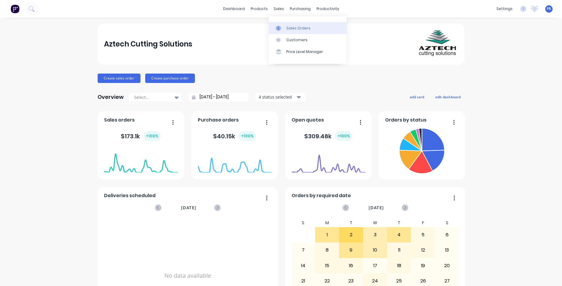
click at [283, 24] on link "Sales Orders" at bounding box center [308, 28] width 78 height 12
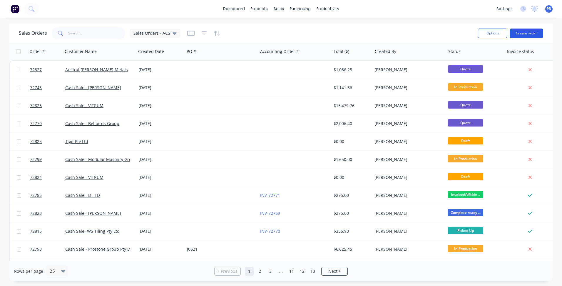
click at [528, 34] on button "Create order" at bounding box center [527, 33] width 34 height 9
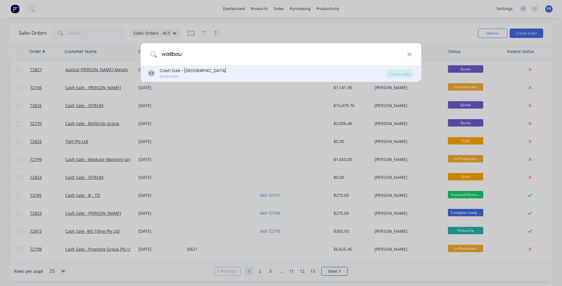
type input "wallbou"
click at [211, 68] on div "Cash Sale - [GEOGRAPHIC_DATA]" at bounding box center [193, 71] width 66 height 6
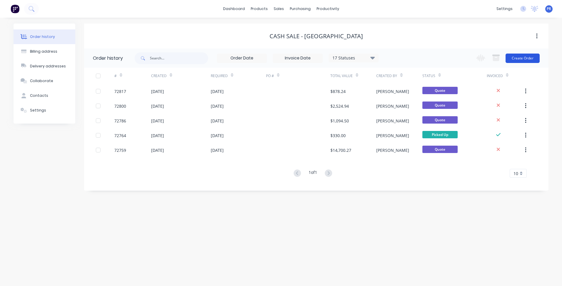
click at [522, 60] on button "Create Order" at bounding box center [523, 58] width 34 height 9
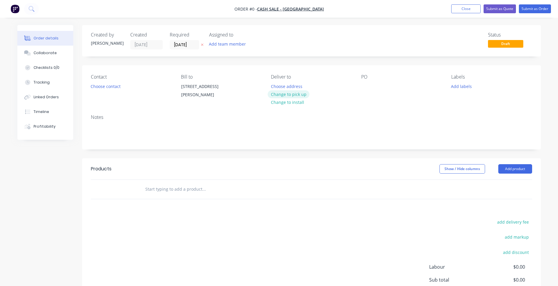
click at [289, 94] on button "Change to pick up" at bounding box center [289, 94] width 42 height 8
click at [184, 44] on input "[DATE]" at bounding box center [184, 44] width 29 height 9
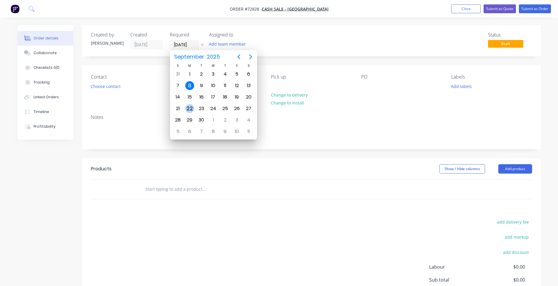
click at [192, 109] on div "22" at bounding box center [189, 108] width 9 height 9
type input "[DATE]"
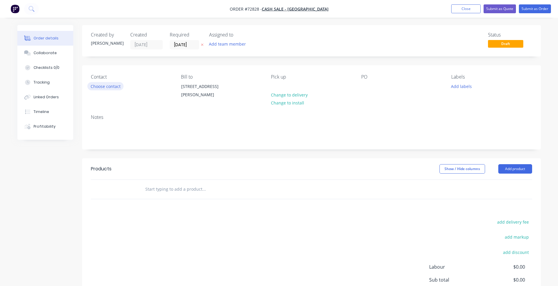
click at [108, 85] on button "Choose contact" at bounding box center [105, 86] width 36 height 8
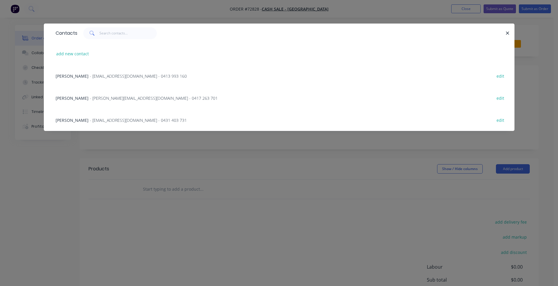
click at [80, 122] on span "[PERSON_NAME]" at bounding box center [72, 120] width 33 height 6
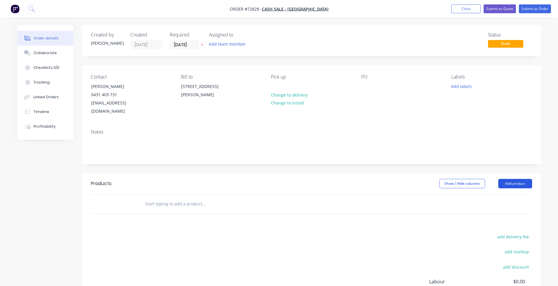
click at [511, 179] on button "Add product" at bounding box center [515, 183] width 34 height 9
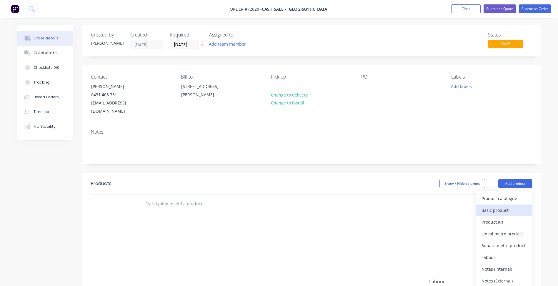
click at [496, 206] on div "Basic product" at bounding box center [503, 210] width 45 height 9
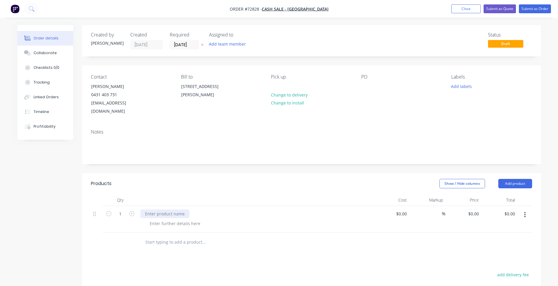
click at [166, 209] on div at bounding box center [164, 213] width 49 height 9
click at [173, 219] on div at bounding box center [175, 223] width 60 height 9
click at [121, 209] on input "1" at bounding box center [120, 213] width 15 height 9
type input "30"
click at [86, 241] on div "Qty Cost Markup Price Total 30 600x600x10 / 70mm drop $0.00 $0.00 % $0.00 $0.00…" at bounding box center [311, 223] width 459 height 58
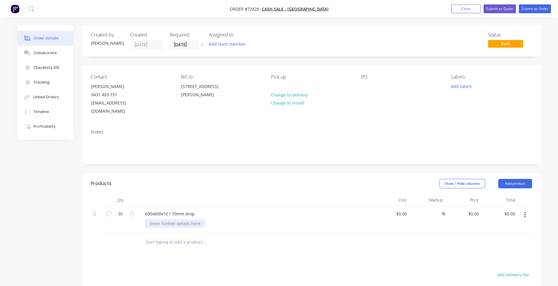
click at [176, 219] on div at bounding box center [175, 223] width 60 height 9
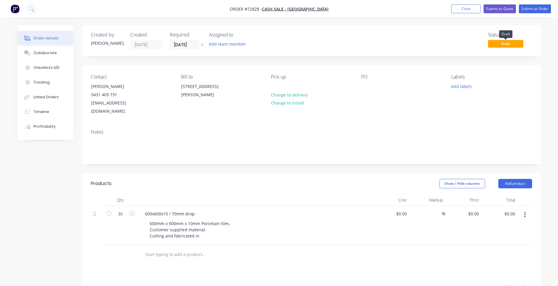
click at [508, 46] on span "Draft" at bounding box center [505, 43] width 35 height 7
click at [457, 88] on button "Add labels" at bounding box center [461, 86] width 27 height 8
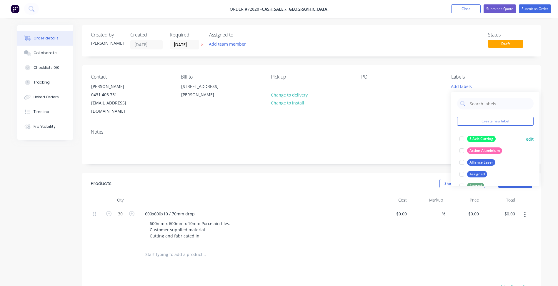
click at [461, 138] on div at bounding box center [462, 139] width 12 height 12
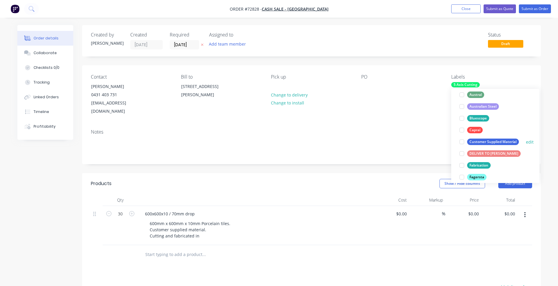
click at [463, 143] on div at bounding box center [462, 142] width 12 height 12
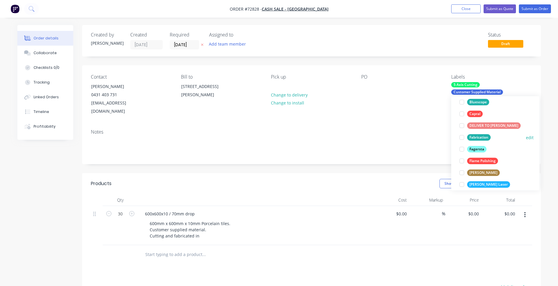
click at [463, 138] on div at bounding box center [462, 137] width 12 height 12
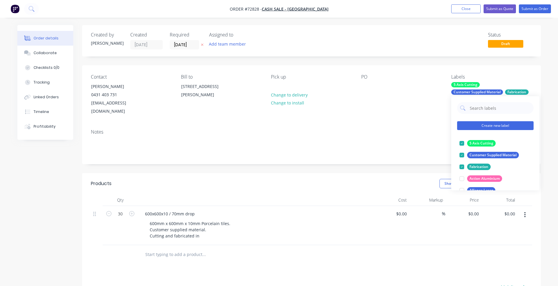
click at [481, 129] on button "Create new label" at bounding box center [495, 125] width 76 height 9
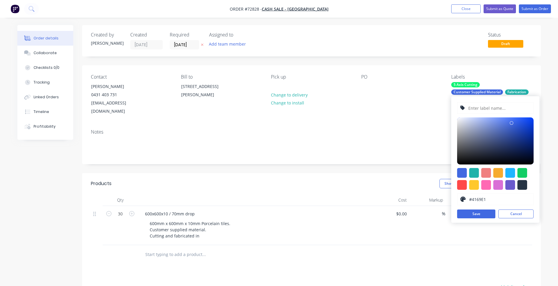
click at [476, 107] on input "text" at bounding box center [499, 107] width 63 height 11
type input "Cragi"
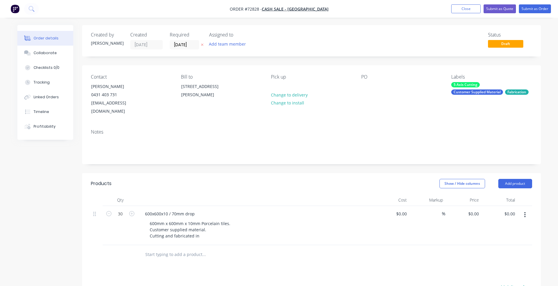
click at [463, 80] on div "Labels" at bounding box center [491, 77] width 81 height 6
click at [465, 92] on div "Customer Supplied Material" at bounding box center [477, 91] width 52 height 5
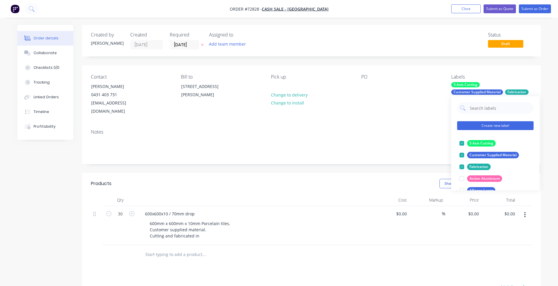
click at [478, 126] on button "Create new label" at bounding box center [495, 125] width 76 height 9
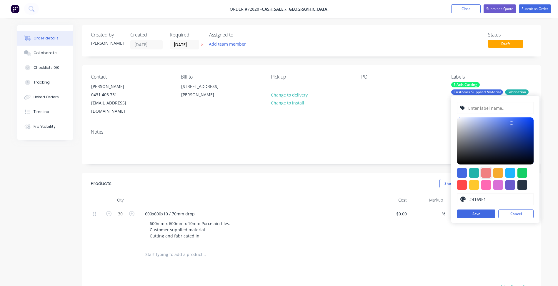
click at [487, 171] on div at bounding box center [486, 173] width 10 height 10
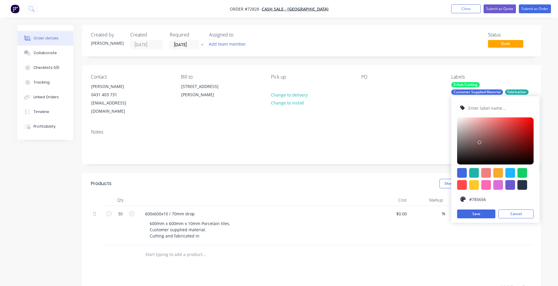
click at [479, 142] on div at bounding box center [495, 140] width 76 height 47
click at [473, 171] on div at bounding box center [474, 173] width 10 height 10
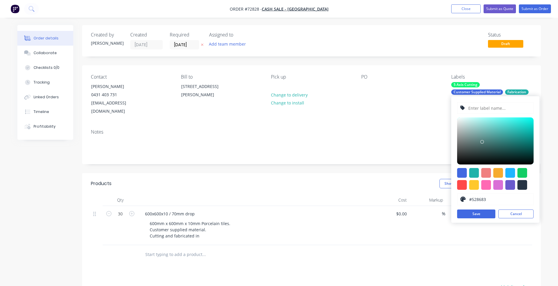
type input "#528784"
drag, startPoint x: 480, startPoint y: 144, endPoint x: 487, endPoint y: 139, distance: 8.8
click at [487, 139] on div at bounding box center [495, 140] width 76 height 47
click at [486, 110] on input "text" at bounding box center [499, 107] width 63 height 11
type input "Cragieburn"
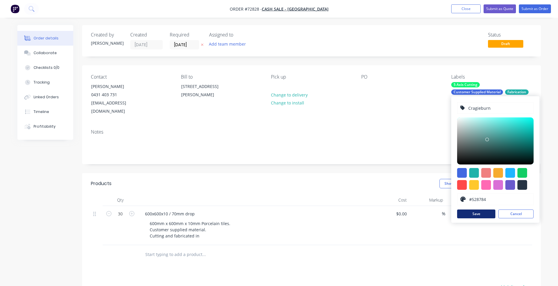
click at [487, 215] on button "Save" at bounding box center [476, 213] width 38 height 9
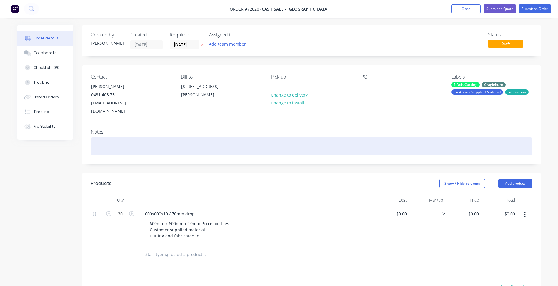
click at [423, 137] on div at bounding box center [311, 146] width 441 height 18
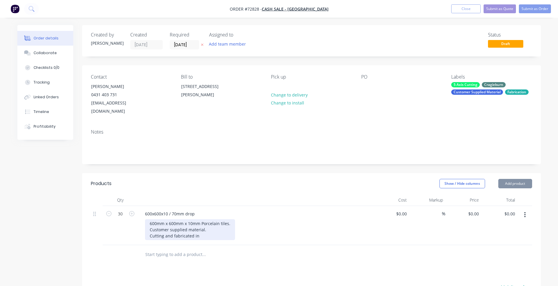
click at [206, 226] on div "600mm x 600mm x 10mm Porcelain tiles. Customer supplied material. Cutting and f…" at bounding box center [190, 229] width 90 height 21
click at [200, 228] on div "600mm x 600mm x 10mm Porcelain tiles. Customer supplied material. Cutting and f…" at bounding box center [190, 229] width 90 height 21
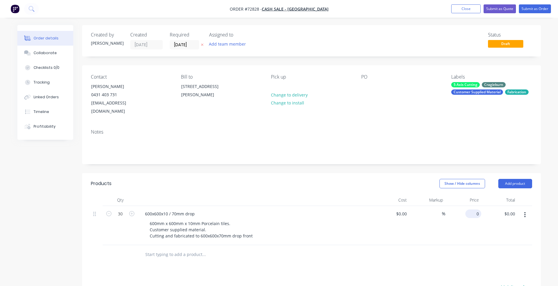
click at [470, 206] on div "0 $0.00" at bounding box center [463, 225] width 36 height 39
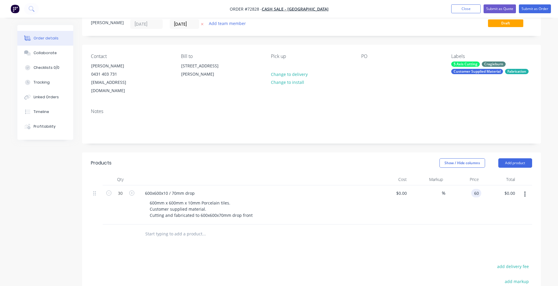
scroll to position [88, 0]
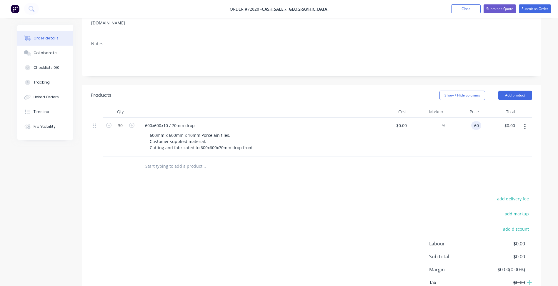
type input "$60.00"
type input "$1,800.00"
click at [286, 215] on div "add delivery fee add markup add discount Labour $0.00 Sub total $0.00 Margin $0…" at bounding box center [311, 252] width 441 height 114
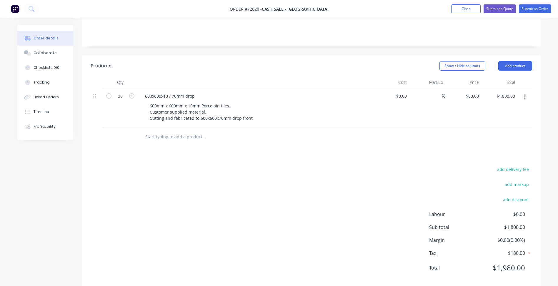
scroll to position [0, 0]
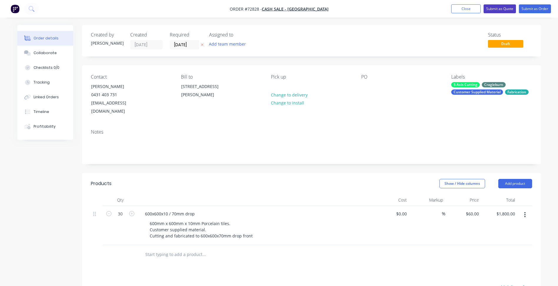
click at [496, 6] on button "Submit as Quote" at bounding box center [500, 8] width 32 height 9
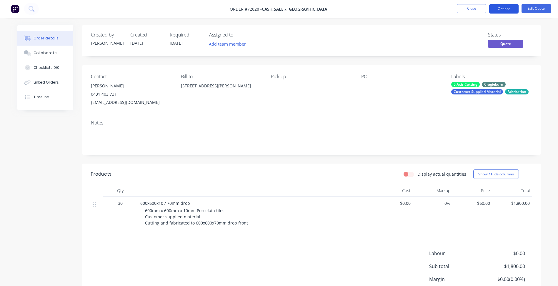
click at [497, 7] on button "Options" at bounding box center [503, 8] width 29 height 9
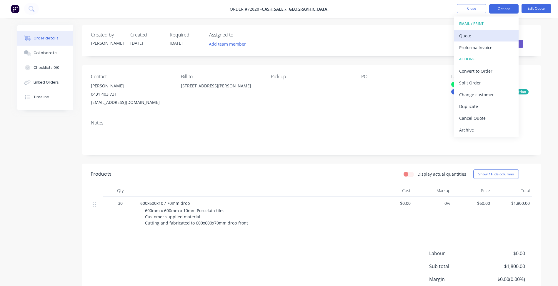
click at [473, 34] on div "Quote" at bounding box center [486, 35] width 54 height 9
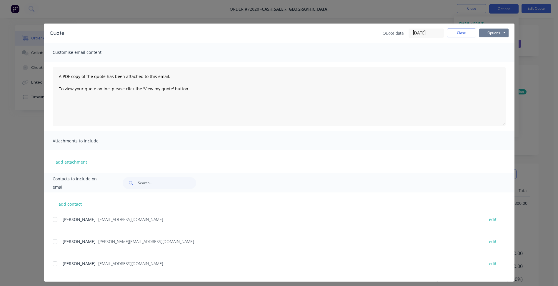
click at [492, 35] on button "Options" at bounding box center [493, 33] width 29 height 9
click at [495, 44] on button "Preview" at bounding box center [498, 44] width 38 height 10
click at [465, 36] on button "Close" at bounding box center [461, 33] width 29 height 9
click at [473, 11] on button "Close" at bounding box center [471, 8] width 29 height 9
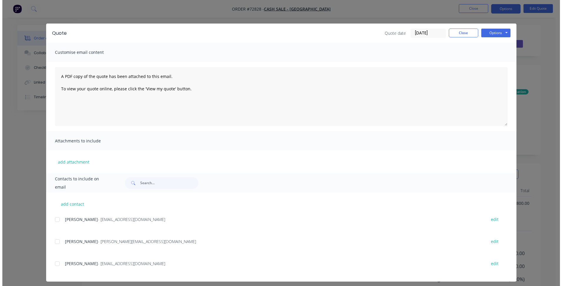
click div "Sales Orders"
click input "text"
type input "[PERSON_NAME]"
click div "[PERSON_NAME]"
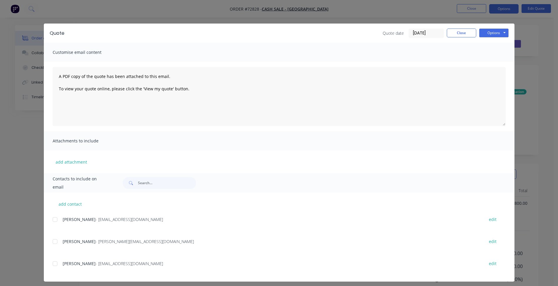
click at [442, 9] on nav "Order #72677 - [PERSON_NAME] Close Options Edit Order" at bounding box center [279, 9] width 558 height 18
click at [120, 200] on span "2" at bounding box center [118, 203] width 5 height 6
click at [530, 8] on button "Edit Order" at bounding box center [535, 8] width 29 height 9
click button "Edit Order"
click input "2"
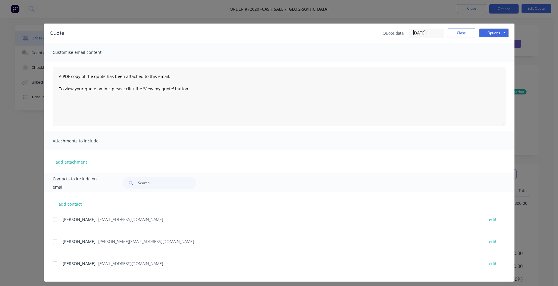
scroll to position [59, 0]
type input "4"
type input "$606.80"
click at [277, 250] on div "add delivery fee add markup add discount Labour $0.00 Sub total $303.40 Margin …" at bounding box center [309, 284] width 441 height 68
click at [548, 12] on button "Update Order" at bounding box center [535, 8] width 29 height 9
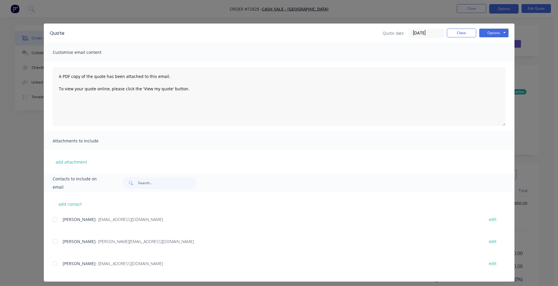
scroll to position [0, 0]
click at [302, 128] on div at bounding box center [309, 137] width 441 height 18
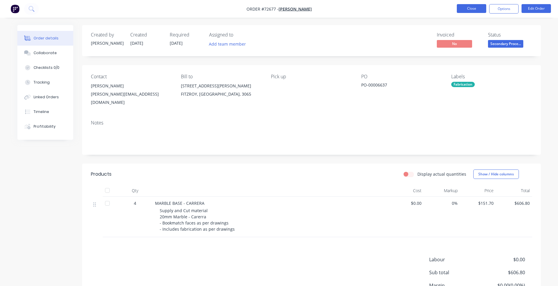
click at [478, 10] on button "Close" at bounding box center [471, 8] width 29 height 9
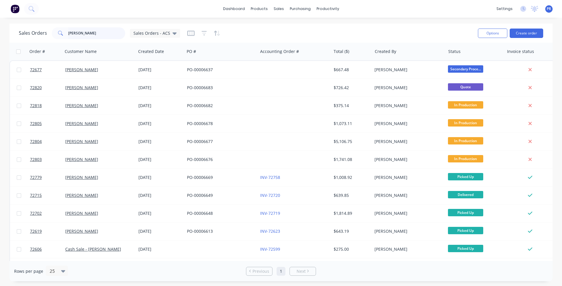
drag, startPoint x: 93, startPoint y: 32, endPoint x: 43, endPoint y: 26, distance: 50.0
click at [44, 27] on div "Sales Orders [PERSON_NAME] Orders - ACS" at bounding box center [99, 33] width 161 height 12
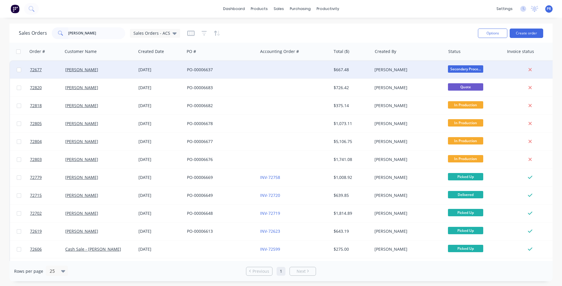
click at [179, 69] on div "[DATE]" at bounding box center [161, 70] width 44 height 6
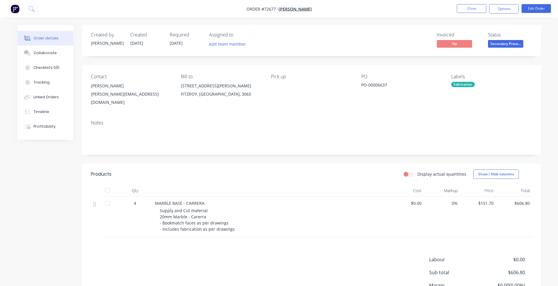
click at [502, 44] on span "Secondary Proce..." at bounding box center [505, 43] width 35 height 7
click at [378, 21] on div "Order details Collaborate Checklists 0/0 Tracking Linked Orders Timeline Profit…" at bounding box center [279, 171] width 558 height 342
click at [498, 7] on button "Options" at bounding box center [503, 8] width 29 height 9
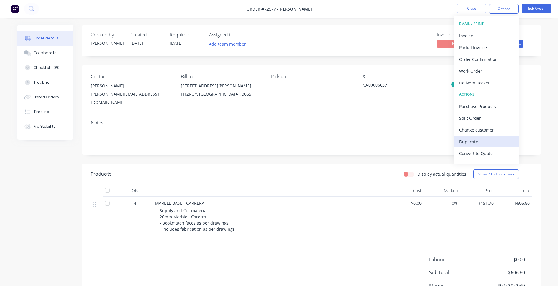
click at [474, 141] on div "Duplicate" at bounding box center [486, 141] width 54 height 9
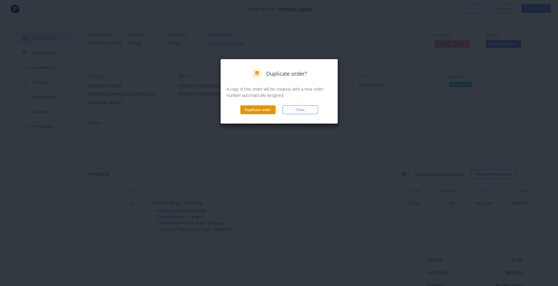
click at [261, 111] on button "Duplicate order" at bounding box center [257, 109] width 35 height 9
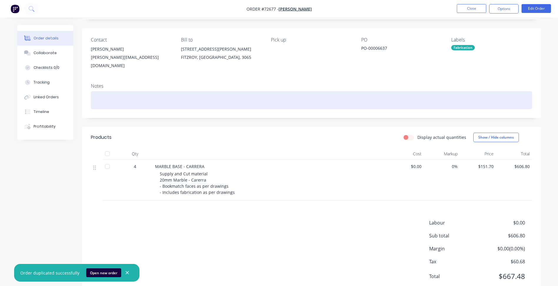
scroll to position [50, 0]
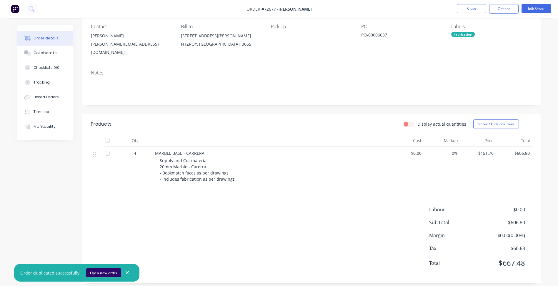
click at [94, 271] on button "Open new order" at bounding box center [103, 272] width 35 height 9
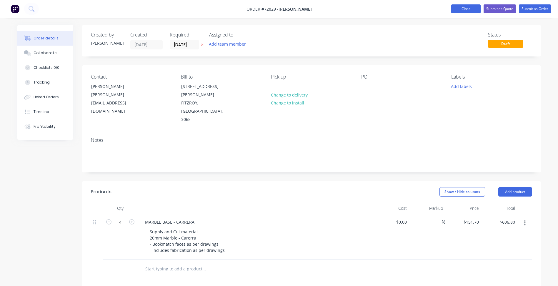
click at [469, 6] on button "Close" at bounding box center [465, 8] width 29 height 9
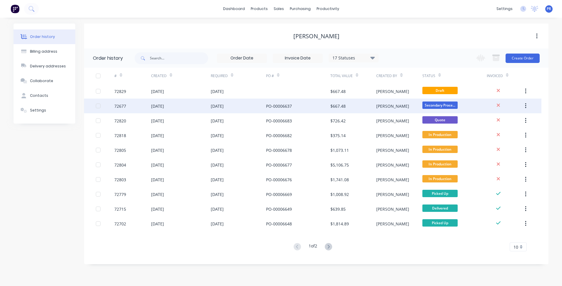
click at [409, 106] on div "[PERSON_NAME]" at bounding box center [399, 106] width 46 height 15
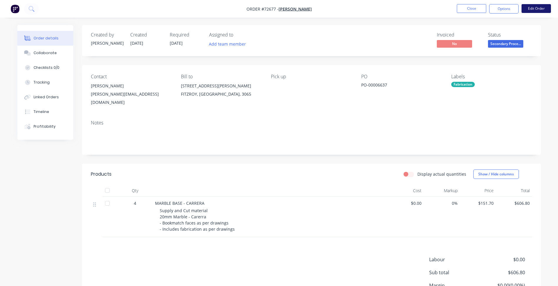
click at [527, 8] on button "Edit Order" at bounding box center [535, 8] width 29 height 9
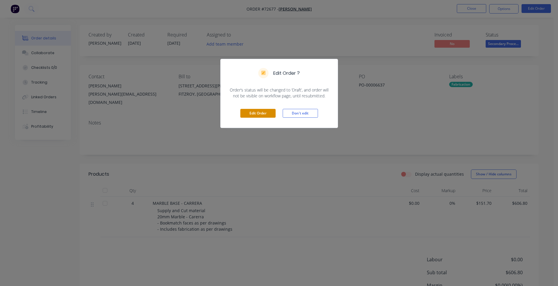
click at [250, 111] on button "Edit Order" at bounding box center [257, 113] width 35 height 9
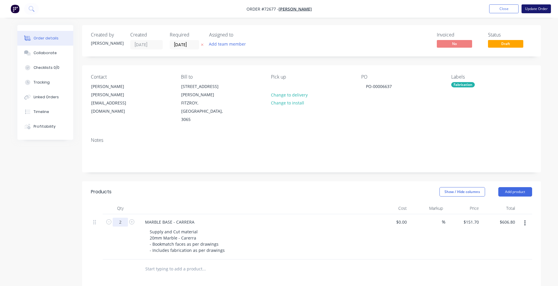
type input "2"
type input "$303.40"
click at [531, 10] on button "Update Order" at bounding box center [535, 8] width 29 height 9
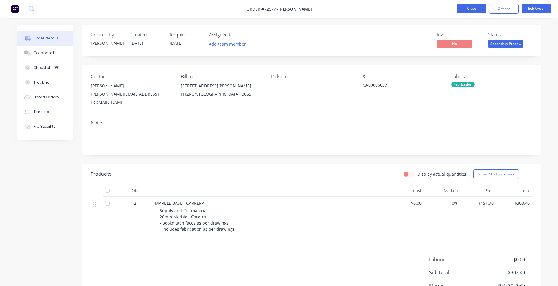
click at [463, 7] on button "Close" at bounding box center [471, 8] width 29 height 9
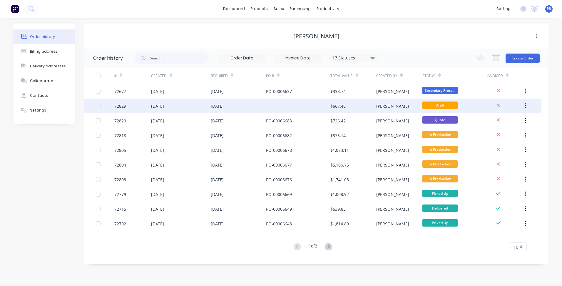
click at [246, 103] on div "[DATE]" at bounding box center [238, 106] width 55 height 15
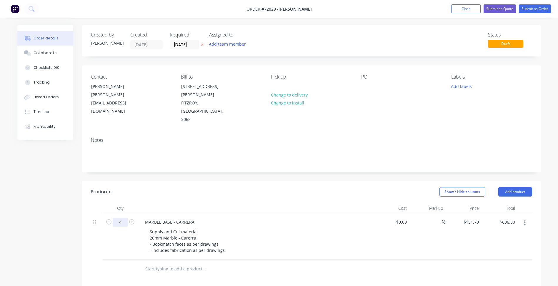
drag, startPoint x: 119, startPoint y: 202, endPoint x: 140, endPoint y: 198, distance: 20.9
click at [119, 218] on input "4" at bounding box center [120, 222] width 15 height 9
type input "4"
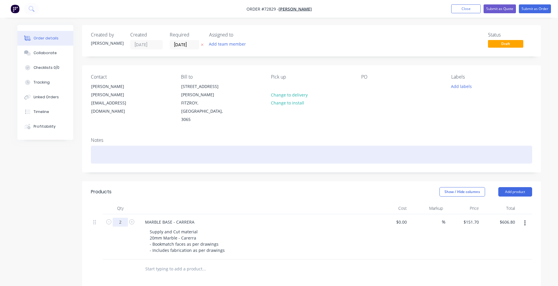
type input "2"
type input "$303.40"
click at [397, 146] on div at bounding box center [311, 155] width 441 height 18
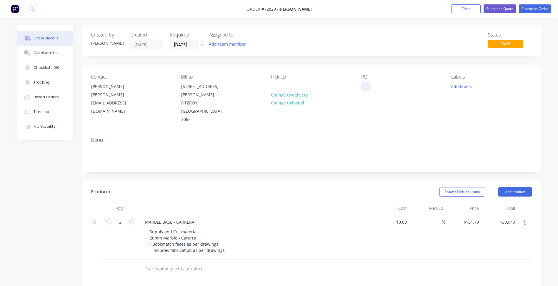
click at [366, 88] on div at bounding box center [365, 86] width 9 height 9
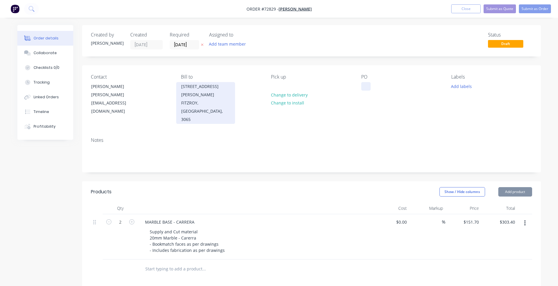
paste div
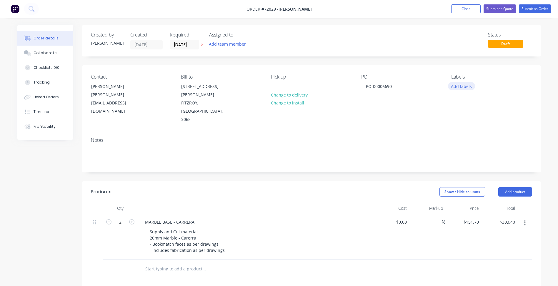
click at [464, 88] on button "Add labels" at bounding box center [461, 86] width 27 height 8
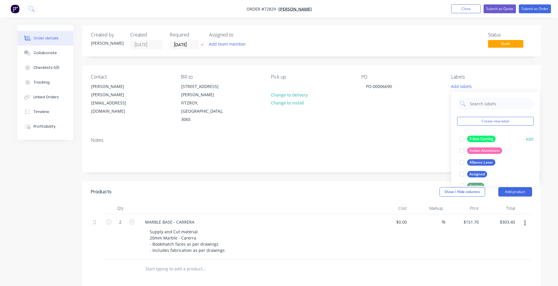
click at [461, 139] on div at bounding box center [462, 139] width 12 height 12
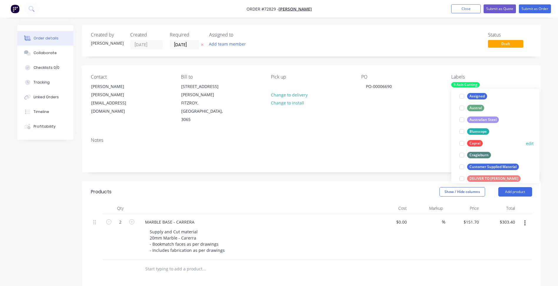
scroll to position [88, 0]
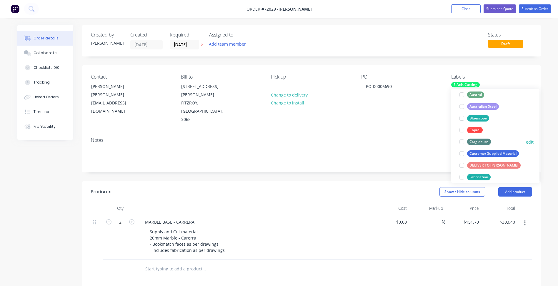
click at [461, 142] on div at bounding box center [462, 142] width 12 height 12
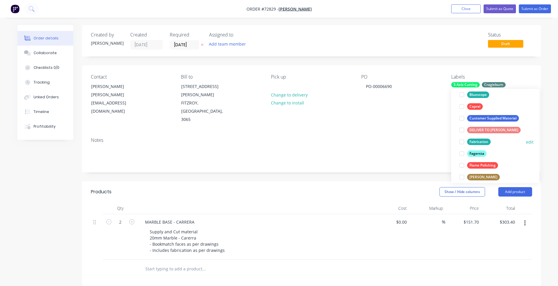
click at [462, 142] on div at bounding box center [462, 142] width 12 height 12
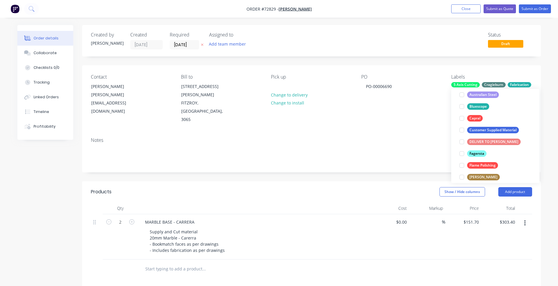
scroll to position [18, 0]
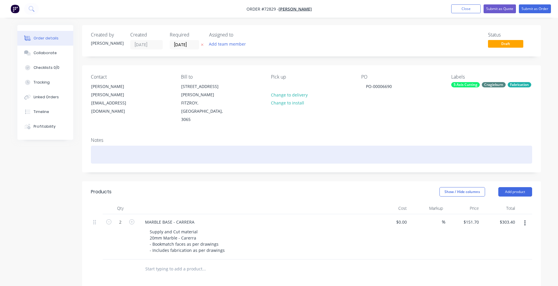
click at [272, 146] on div at bounding box center [311, 155] width 441 height 18
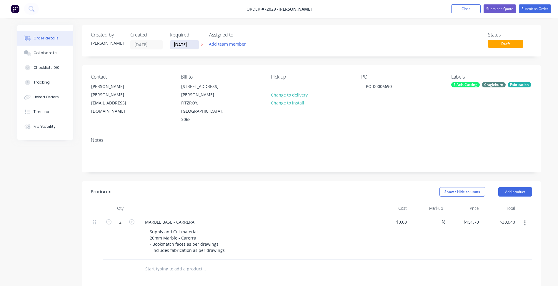
click at [182, 45] on input "[DATE]" at bounding box center [184, 44] width 29 height 9
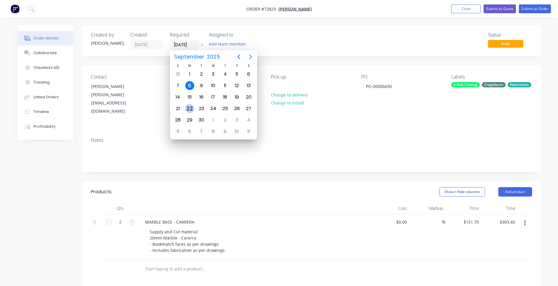
click at [189, 106] on div "22" at bounding box center [189, 108] width 9 height 9
type input "[DATE]"
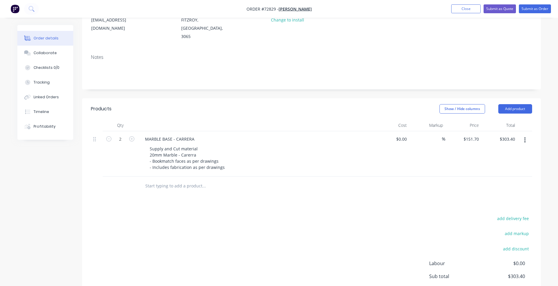
scroll to position [118, 0]
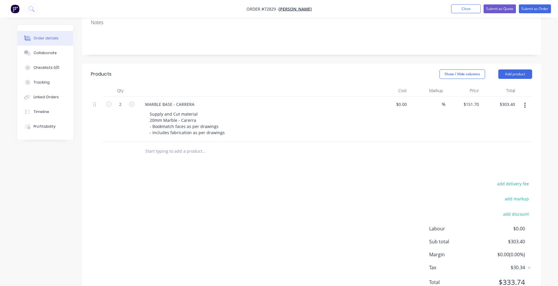
click at [354, 180] on div "add delivery fee add markup add discount Labour $0.00 Sub total $303.40 Margin …" at bounding box center [311, 237] width 441 height 114
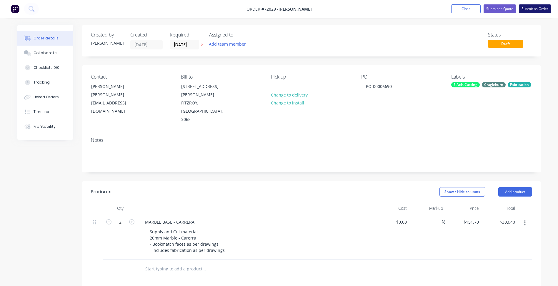
click at [531, 8] on button "Submit as Order" at bounding box center [535, 8] width 32 height 9
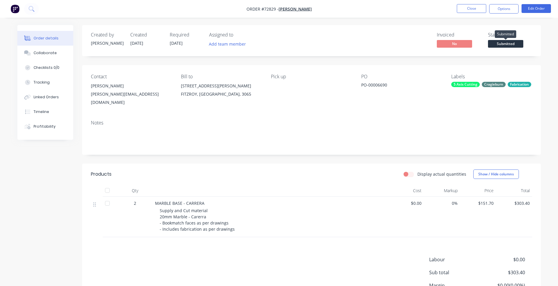
click at [504, 41] on span "Submitted" at bounding box center [505, 43] width 35 height 7
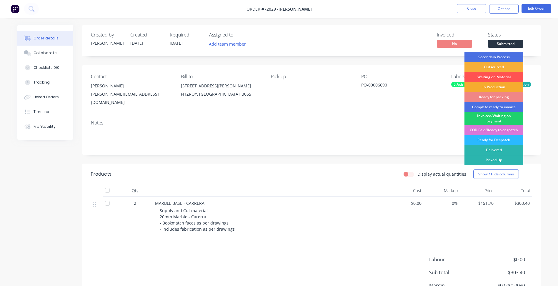
click at [496, 88] on div "In Production" at bounding box center [493, 87] width 59 height 10
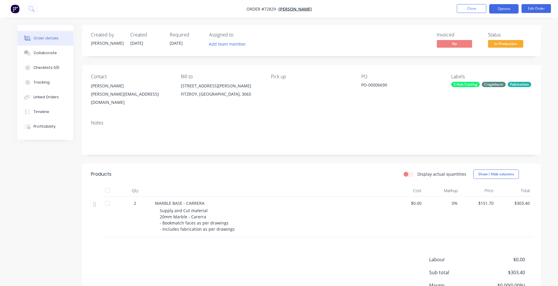
click at [504, 8] on button "Options" at bounding box center [503, 8] width 29 height 9
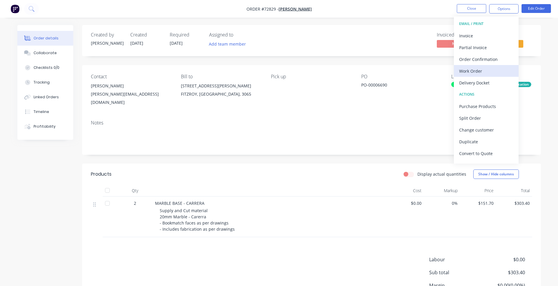
click at [475, 71] on div "Work Order" at bounding box center [486, 71] width 54 height 9
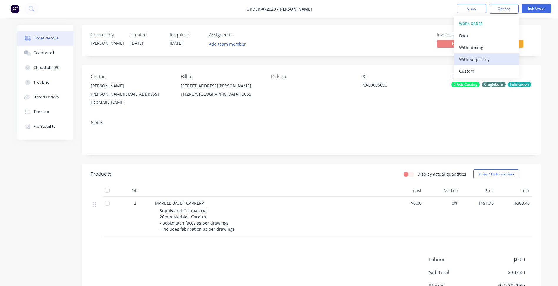
click at [480, 58] on div "Without pricing" at bounding box center [486, 59] width 54 height 9
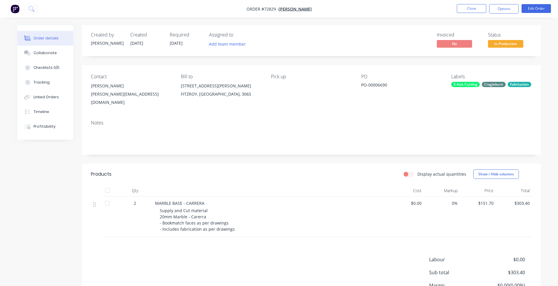
click at [264, 9] on span "Order #72829 -" at bounding box center [262, 9] width 32 height 6
copy span "72829"
click at [471, 9] on button "Close" at bounding box center [471, 8] width 29 height 9
